Goal: Check status

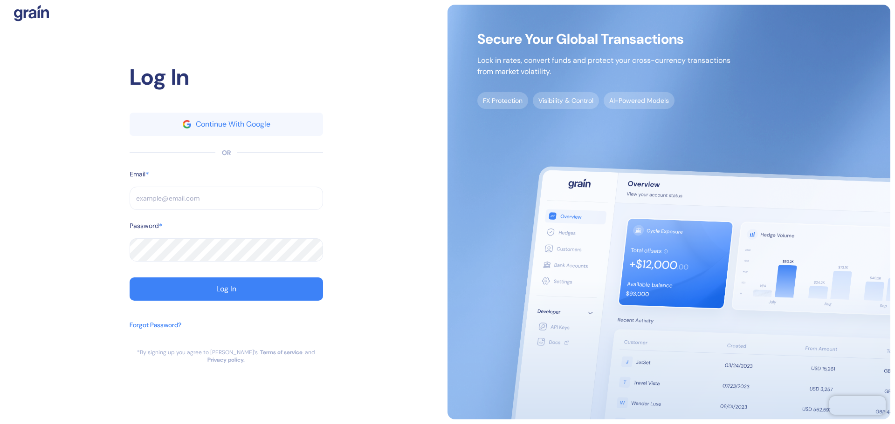
type input "[PERSON_NAME][EMAIL_ADDRESS][PERSON_NAME][DOMAIN_NAME]"
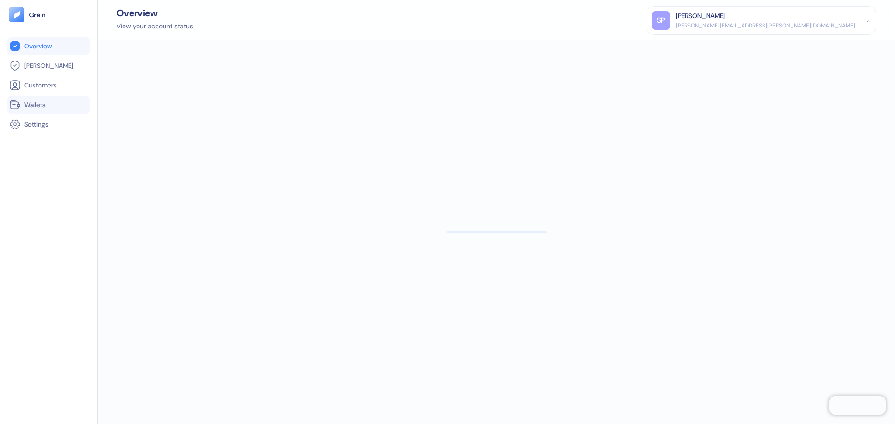
click at [41, 110] on link "Wallets" at bounding box center [48, 104] width 79 height 11
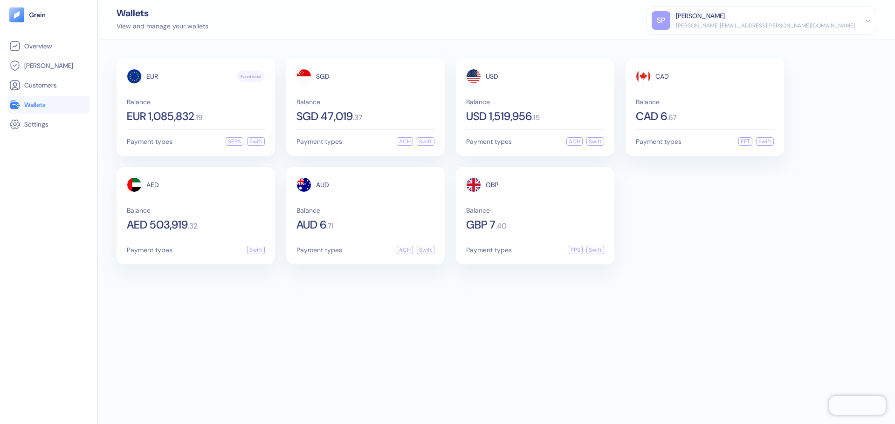
click at [515, 387] on div "EUR Functional Balance EUR 1,085,832 . 19 Payment types SEPA Swift SGD Balance …" at bounding box center [496, 232] width 797 height 384
click at [519, 422] on div "EUR Functional Balance EUR 1,085,832 . 19 Payment types SEPA Swift SGD Balance …" at bounding box center [496, 232] width 797 height 384
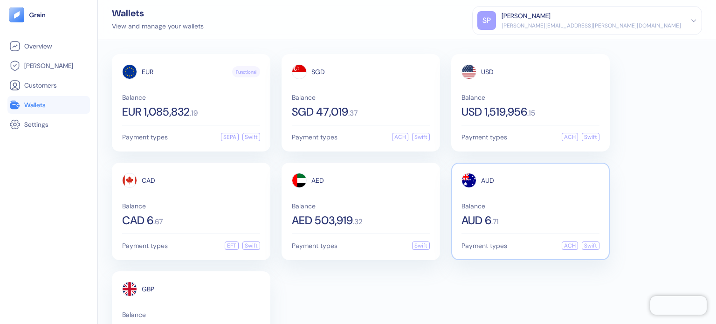
click at [501, 196] on div "AUD Balance AUD 6 . 71" at bounding box center [530, 199] width 138 height 53
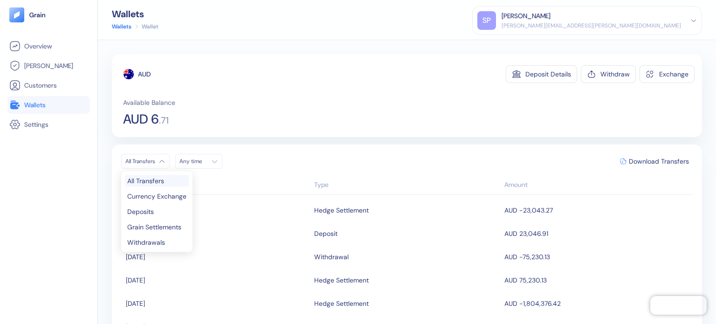
click at [147, 160] on html "Pingdom Check: App Online Overview [PERSON_NAME] Customers Wallets Settings Wal…" at bounding box center [358, 162] width 716 height 324
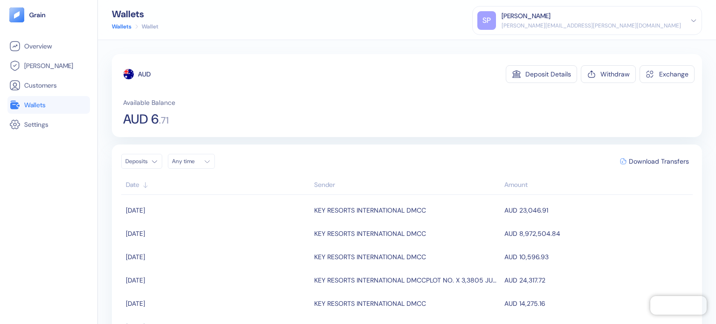
click at [353, 159] on div "Deposits Any time Download Transfers" at bounding box center [406, 161] width 571 height 15
click at [43, 101] on span "Wallets" at bounding box center [34, 104] width 21 height 9
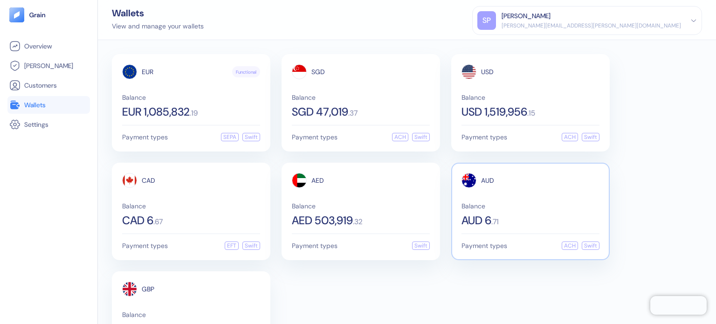
click at [576, 211] on div "Balance AUD 6 . 71" at bounding box center [530, 214] width 138 height 23
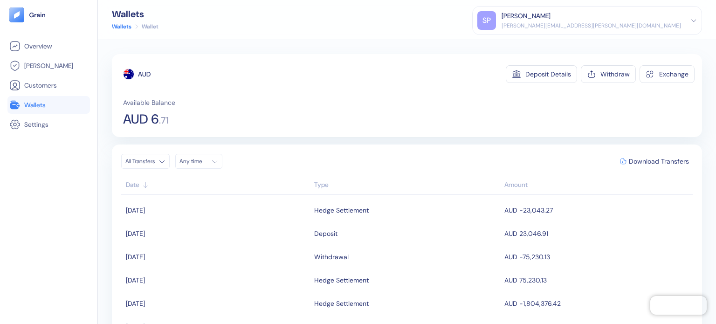
click at [157, 157] on html "Pingdom Check: App Online Overview [PERSON_NAME] Customers Wallets Settings Wal…" at bounding box center [358, 162] width 716 height 324
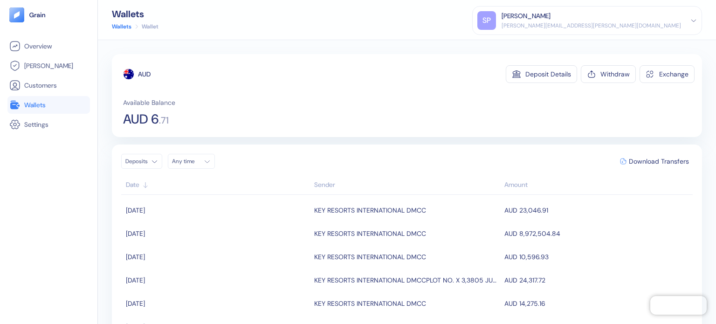
click at [337, 145] on div "Deposits Any time Download Transfers Date Sender Amount [DATE] KEY RESORTS INTE…" at bounding box center [407, 260] width 590 height 233
click at [212, 116] on div "Available Balance AUD 6 . 71" at bounding box center [408, 112] width 571 height 28
click at [161, 116] on span ". 71" at bounding box center [164, 120] width 10 height 9
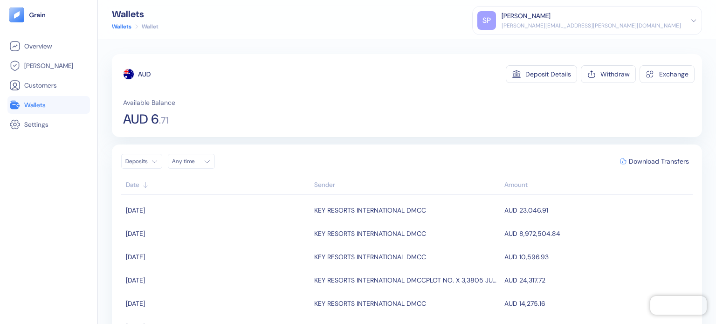
click at [255, 100] on div "Available Balance AUD 6 . 71" at bounding box center [408, 112] width 571 height 28
